Goal: Information Seeking & Learning: Learn about a topic

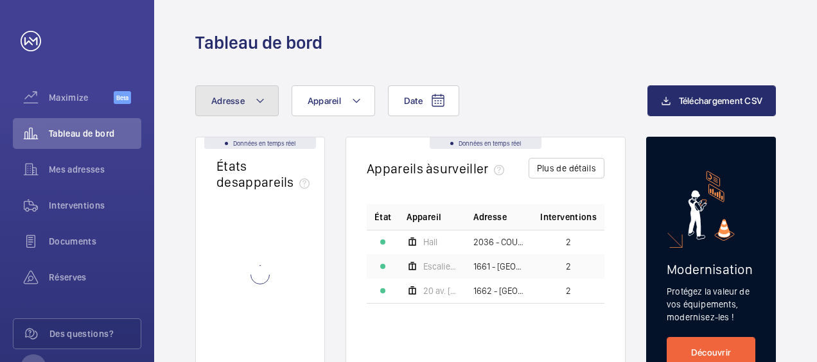
click at [246, 101] on button "Adresse" at bounding box center [236, 100] width 83 height 31
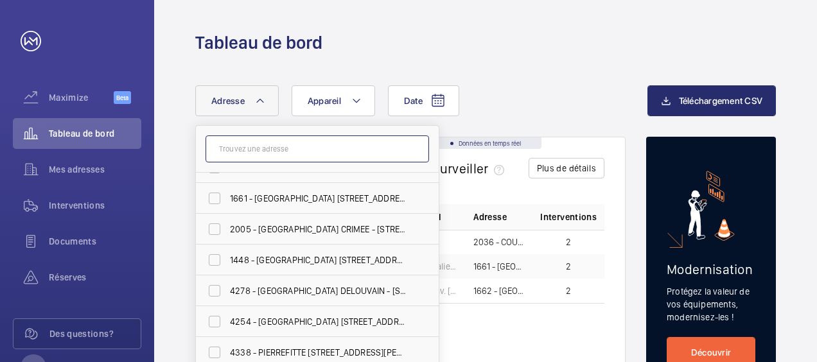
scroll to position [1162, 0]
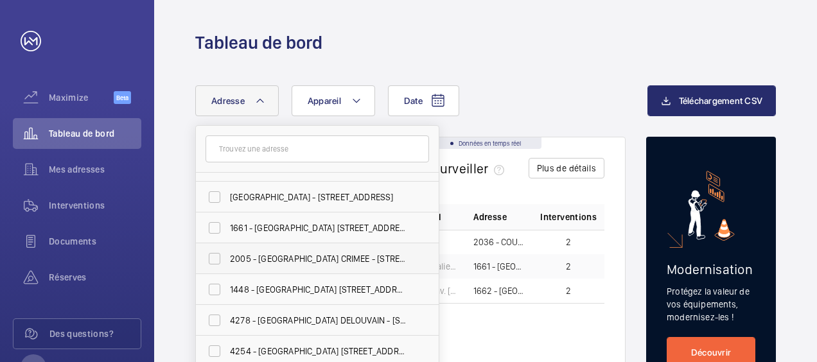
click at [252, 256] on span "2005 - [GEOGRAPHIC_DATA] CRIMEE - [STREET_ADDRESS]" at bounding box center [318, 258] width 177 height 13
click at [227, 256] on input "2005 - [GEOGRAPHIC_DATA] CRIMEE - [STREET_ADDRESS]" at bounding box center [215, 259] width 26 height 26
checkbox input "true"
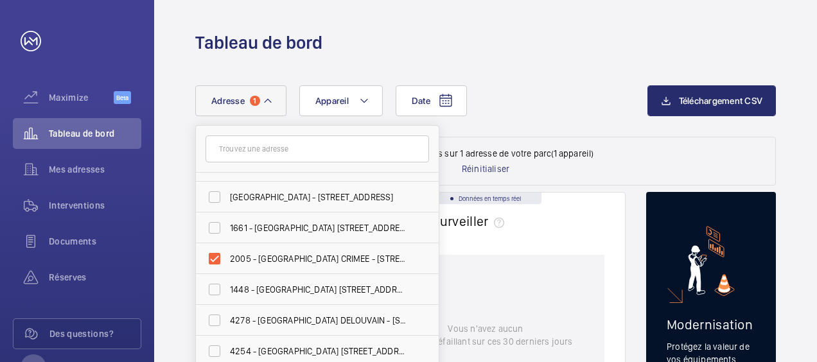
click at [506, 295] on div "Vous n'avez aucun appareil défaillant sur ces 30 derniers jours" at bounding box center [486, 335] width 238 height 160
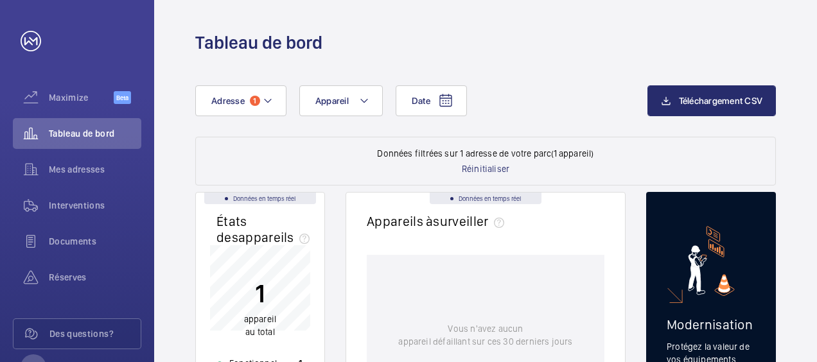
click at [322, 162] on wm-front-dashboard-filters-results "Données filtrées sur 1 adresse de votre parc (1 appareil) Réinitialiser" at bounding box center [485, 161] width 580 height 49
click at [276, 109] on button "Adresse 1" at bounding box center [240, 100] width 91 height 31
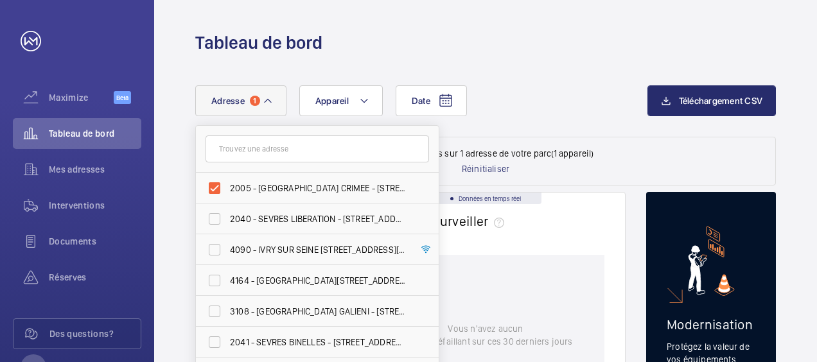
click at [516, 105] on div "Date Adresse 1 2005 - [GEOGRAPHIC_DATA] CRIMEE - [STREET_ADDRESS] 2040 - [GEOGR…" at bounding box center [421, 100] width 452 height 31
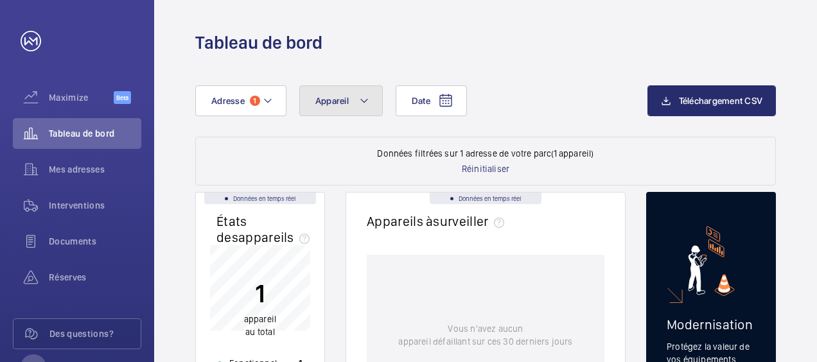
click at [345, 109] on button "Appareil" at bounding box center [340, 100] width 83 height 31
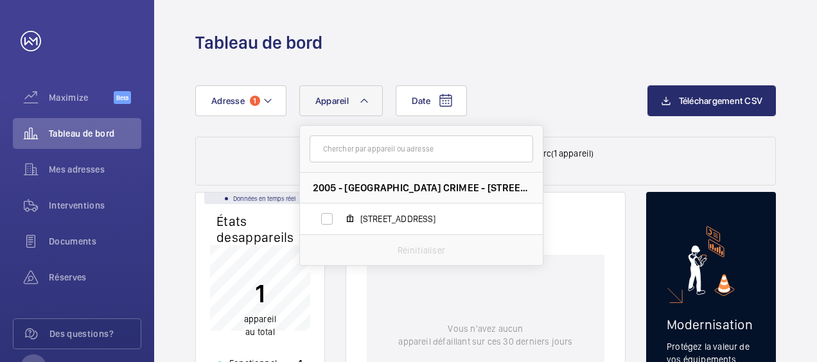
click at [345, 109] on button "Appareil" at bounding box center [340, 100] width 83 height 31
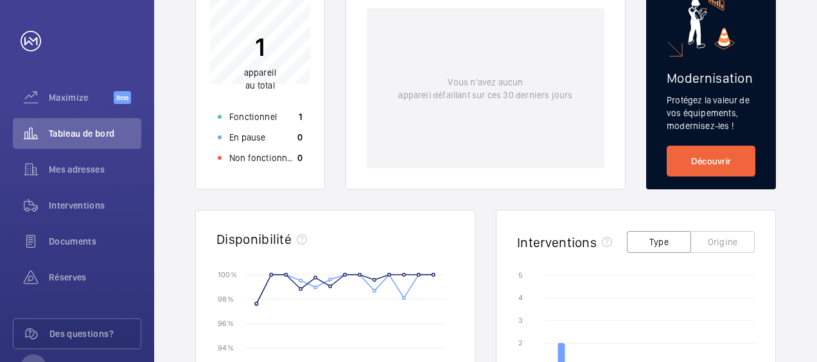
scroll to position [257, 0]
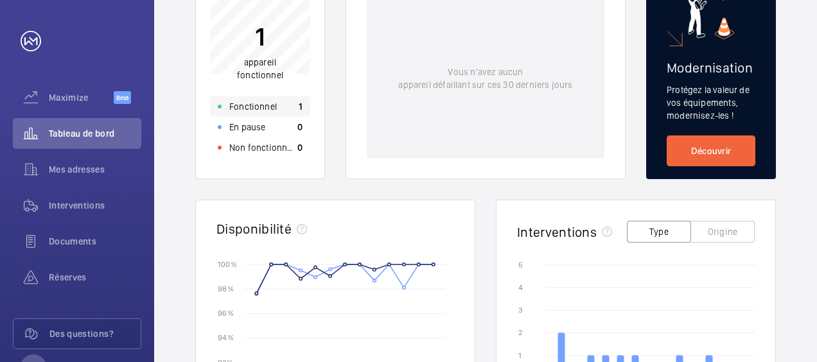
click at [259, 103] on p "Fonctionnel" at bounding box center [253, 106] width 48 height 13
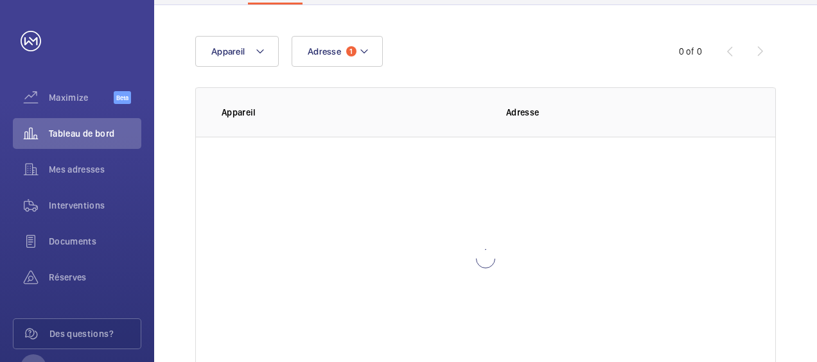
scroll to position [2, 0]
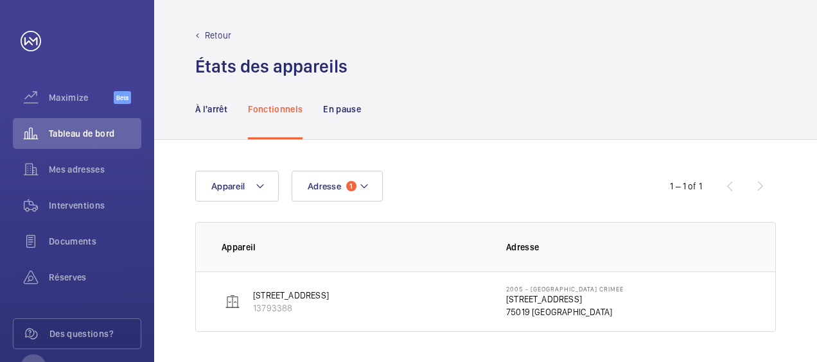
click at [377, 299] on td "[STREET_ADDRESS]" at bounding box center [341, 302] width 290 height 60
click at [255, 189] on mat-icon at bounding box center [260, 185] width 10 height 15
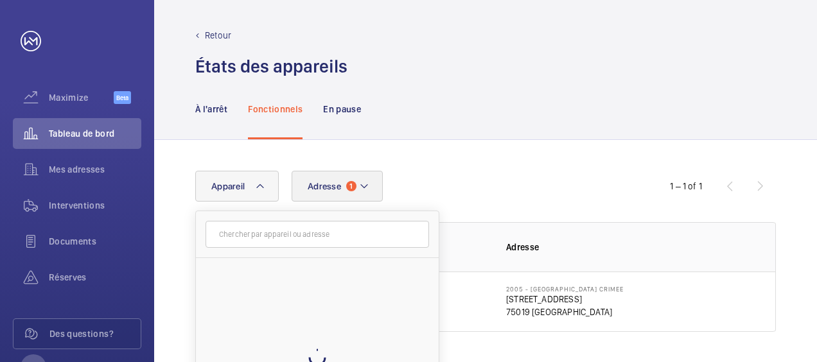
scroll to position [1, 0]
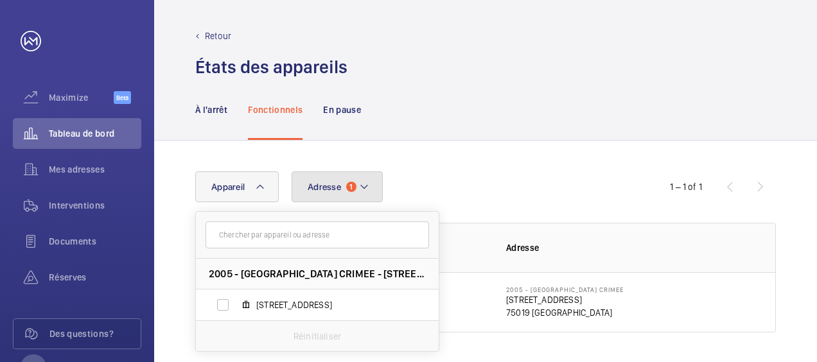
click at [308, 184] on span "Adresse" at bounding box center [324, 187] width 33 height 10
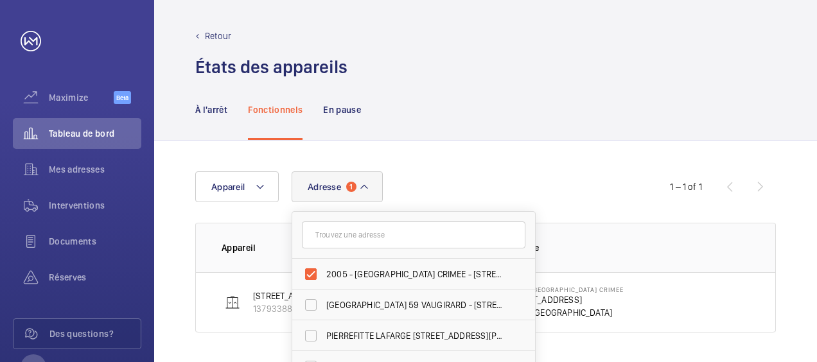
click at [483, 155] on div "Adresse 1 2005 - [GEOGRAPHIC_DATA] CRIMEE - [STREET_ADDRESS][GEOGRAPHIC_DATA][S…" at bounding box center [485, 252] width 663 height 223
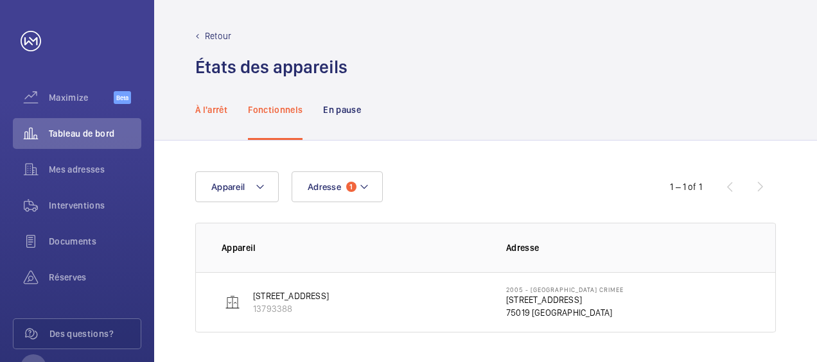
click at [222, 110] on p "À l'arrêt" at bounding box center [211, 109] width 32 height 13
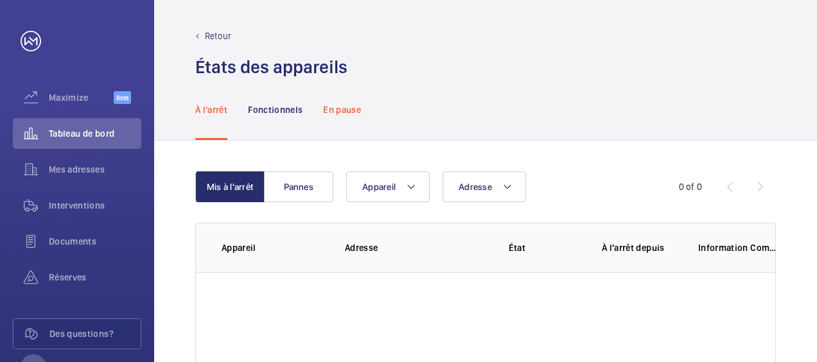
click at [361, 107] on p "En pause" at bounding box center [342, 109] width 38 height 13
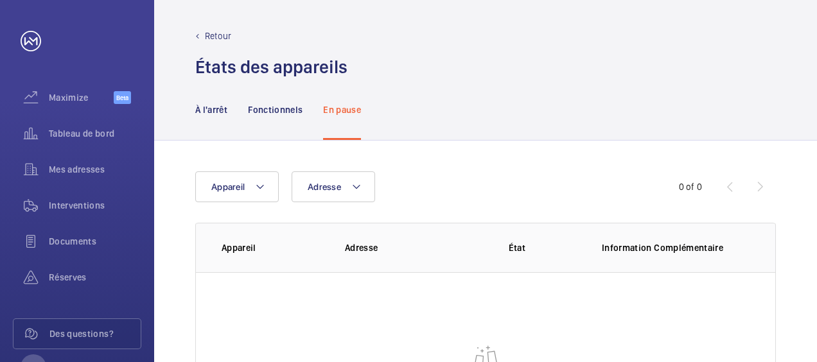
click at [201, 30] on div "Retour" at bounding box center [485, 36] width 580 height 13
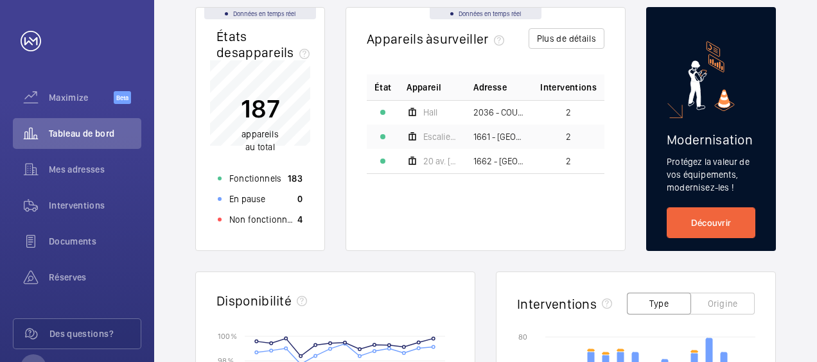
scroll to position [1, 0]
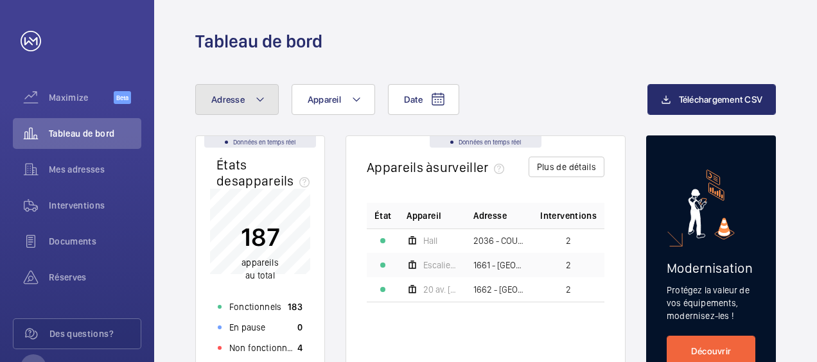
click at [257, 100] on mat-icon at bounding box center [260, 99] width 10 height 15
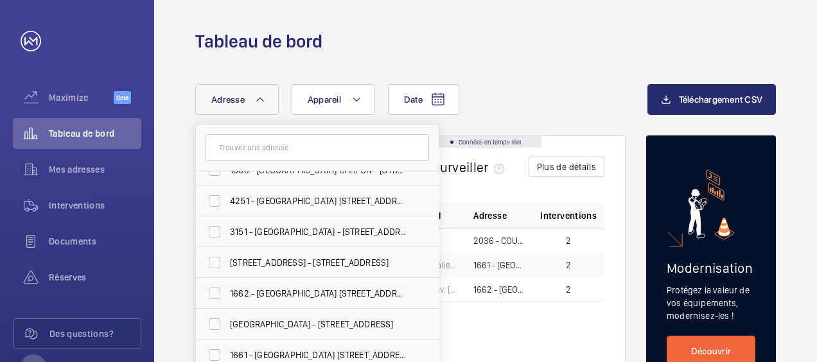
scroll to position [1098, 0]
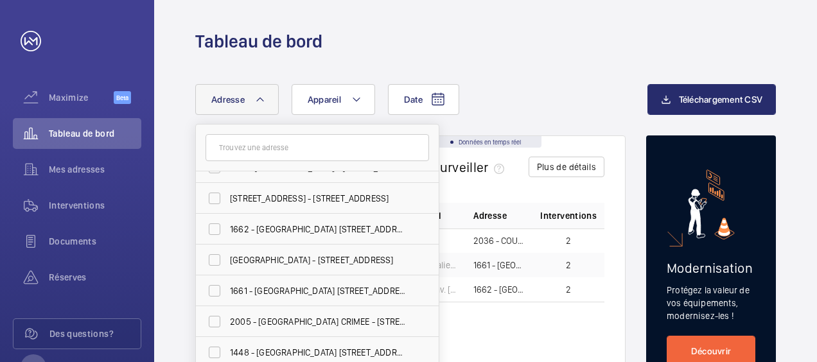
click at [267, 148] on input "text" at bounding box center [316, 147] width 223 height 27
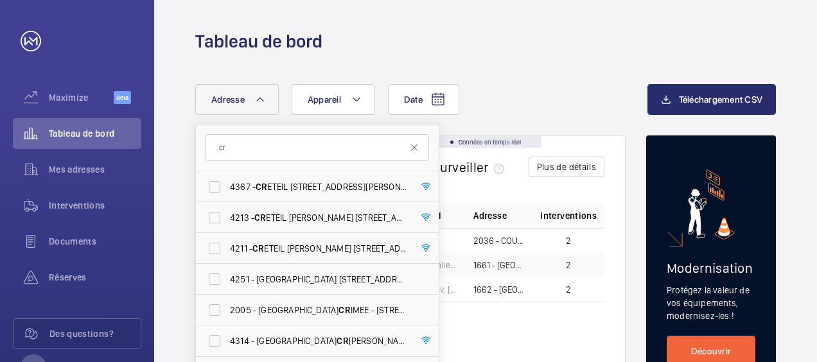
scroll to position [0, 0]
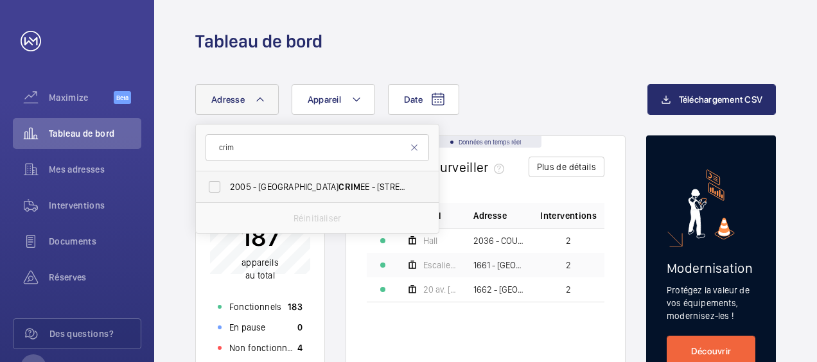
type input "crim"
click at [338, 182] on span "CRIM" at bounding box center [349, 187] width 22 height 10
click at [227, 181] on input "2005 - [GEOGRAPHIC_DATA] CRIM EE - [STREET_ADDRESS]" at bounding box center [215, 187] width 26 height 26
checkbox input "true"
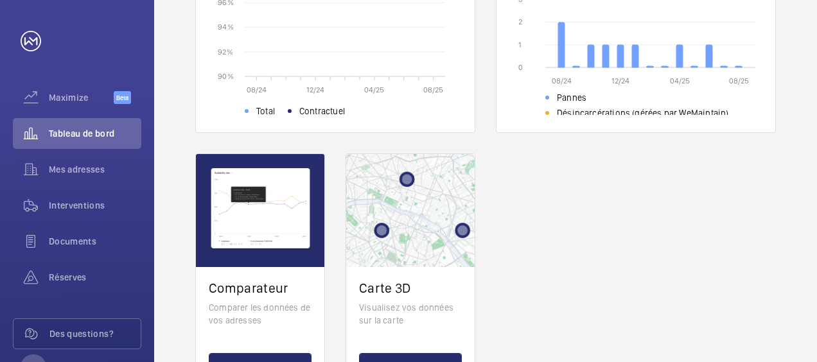
scroll to position [505, 0]
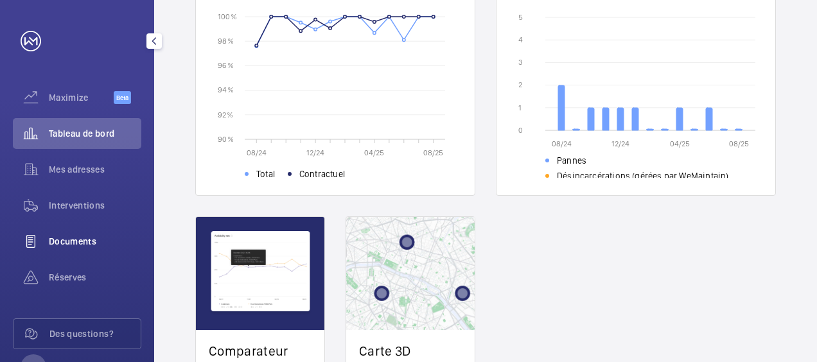
click at [94, 241] on span "Documents" at bounding box center [95, 241] width 92 height 13
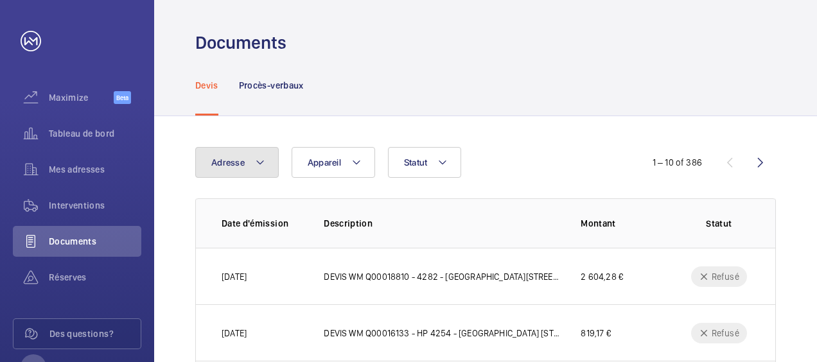
click at [261, 155] on mat-icon at bounding box center [260, 162] width 10 height 15
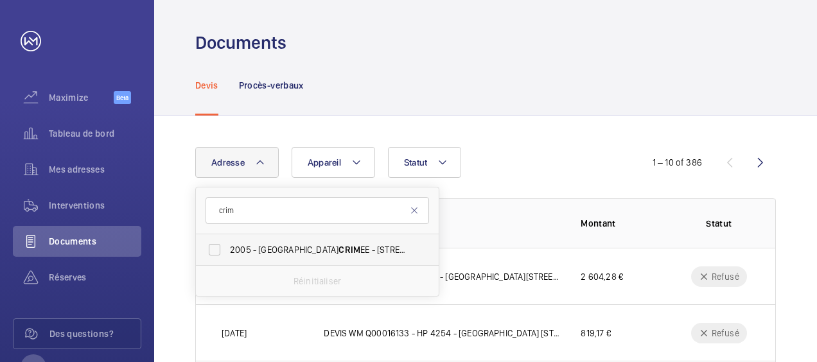
type input "crim"
click at [258, 248] on span "2005 - [GEOGRAPHIC_DATA] CRIM EE - [STREET_ADDRESS]" at bounding box center [318, 249] width 177 height 13
click at [227, 248] on input "2005 - [GEOGRAPHIC_DATA] CRIM EE - [STREET_ADDRESS]" at bounding box center [215, 250] width 26 height 26
checkbox input "true"
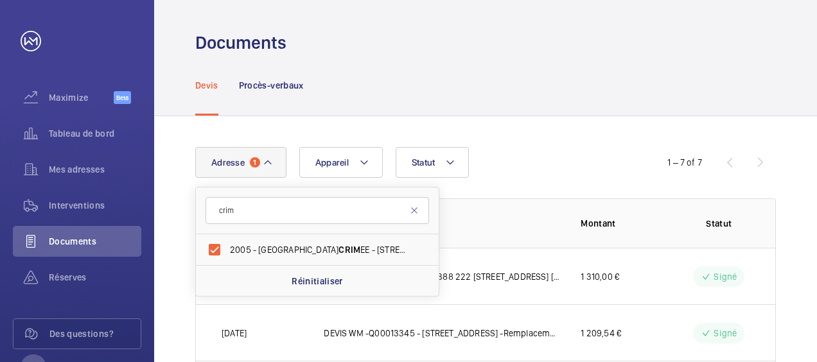
click at [559, 148] on div "Adresse 1 crim 2005 - [GEOGRAPHIC_DATA] CRIM EE - [STREET_ADDRESS][GEOGRAPHIC_D…" at bounding box center [408, 162] width 426 height 31
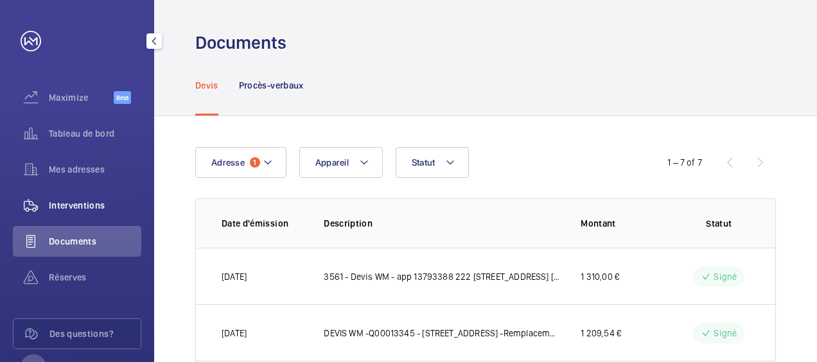
click at [67, 207] on span "Interventions" at bounding box center [95, 205] width 92 height 13
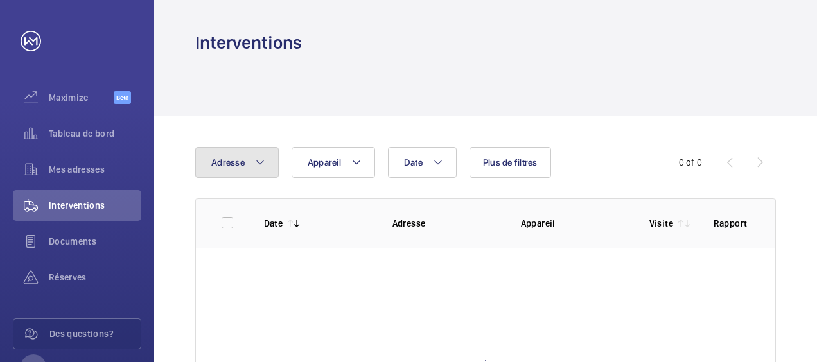
click at [270, 168] on button "Adresse" at bounding box center [236, 162] width 83 height 31
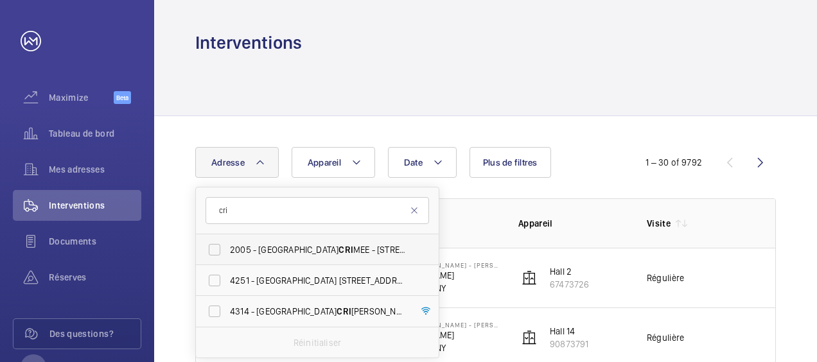
type input "cri"
click at [266, 248] on span "2005 - [GEOGRAPHIC_DATA] CRI MEE - [STREET_ADDRESS]" at bounding box center [318, 249] width 177 height 13
click at [227, 248] on input "2005 - [GEOGRAPHIC_DATA] CRI MEE - [STREET_ADDRESS]" at bounding box center [215, 250] width 26 height 26
checkbox input "true"
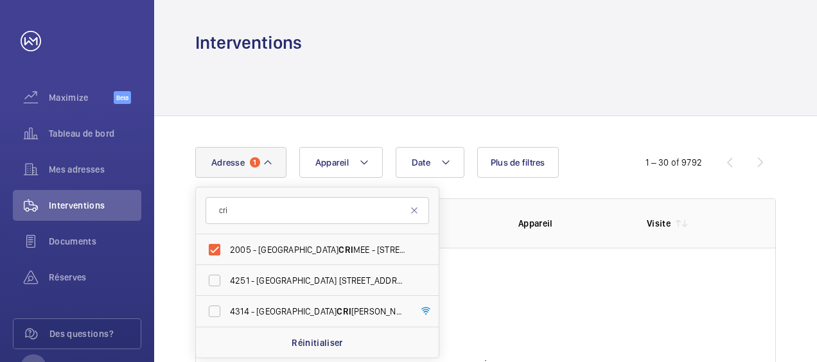
click at [474, 100] on div at bounding box center [485, 85] width 580 height 61
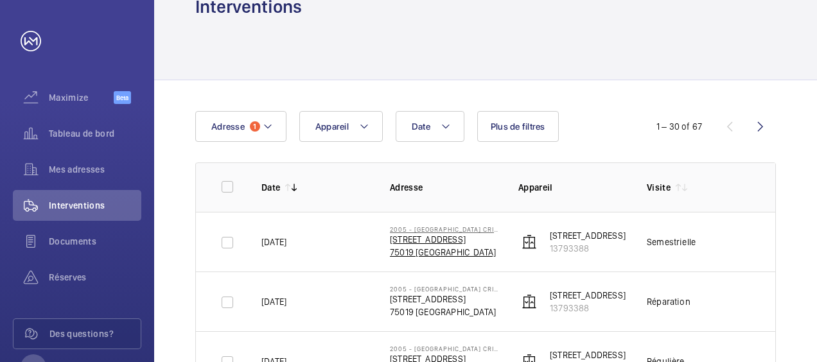
scroll to position [128, 0]
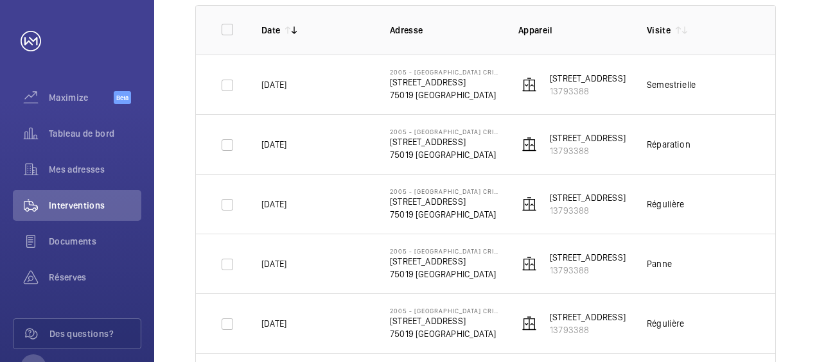
scroll to position [193, 0]
